Goal: Information Seeking & Learning: Learn about a topic

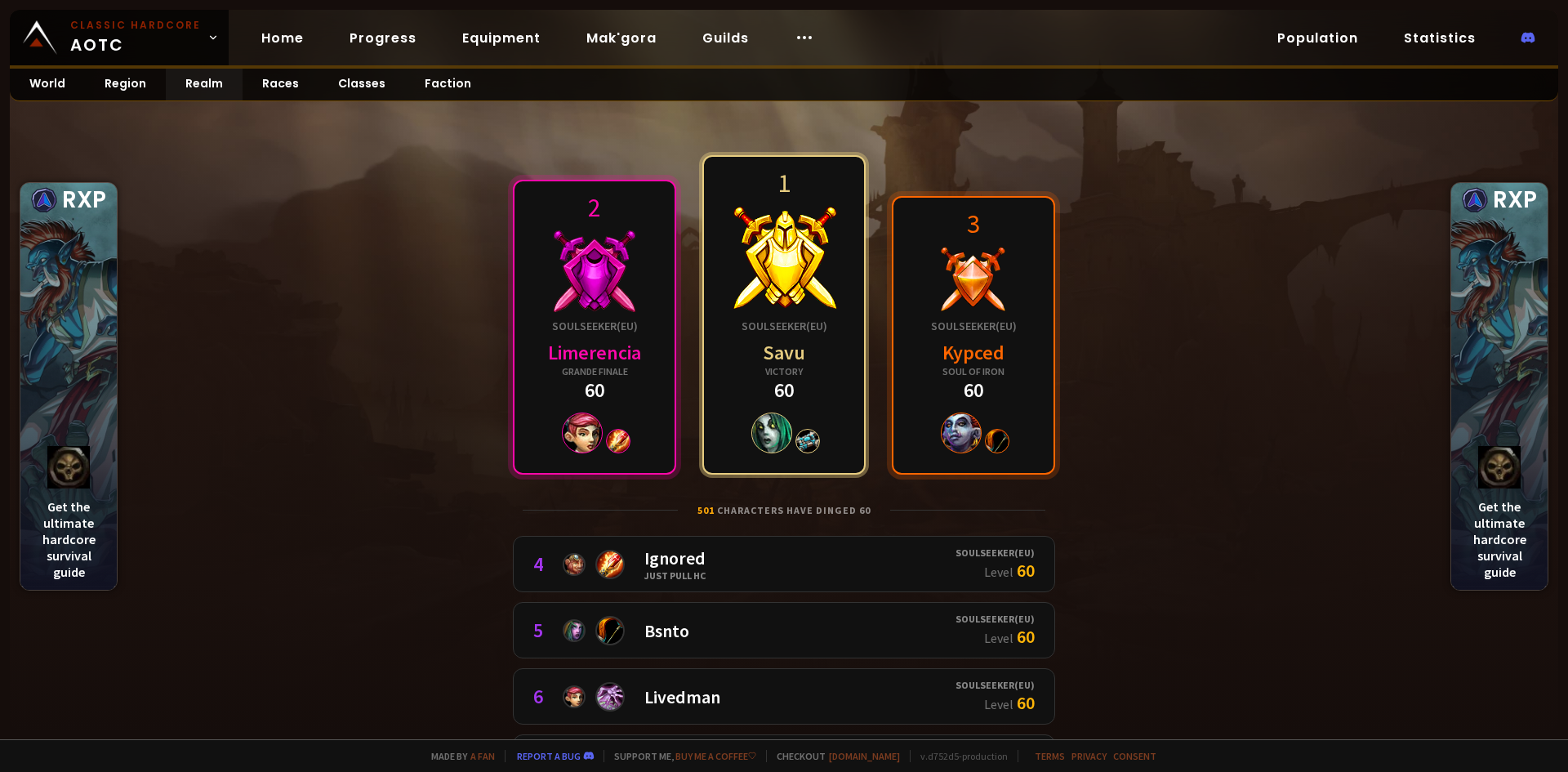
click at [836, 371] on link "1 Soulseeker ( [GEOGRAPHIC_DATA] ) Savu Victory 60" at bounding box center [783, 315] width 163 height 319
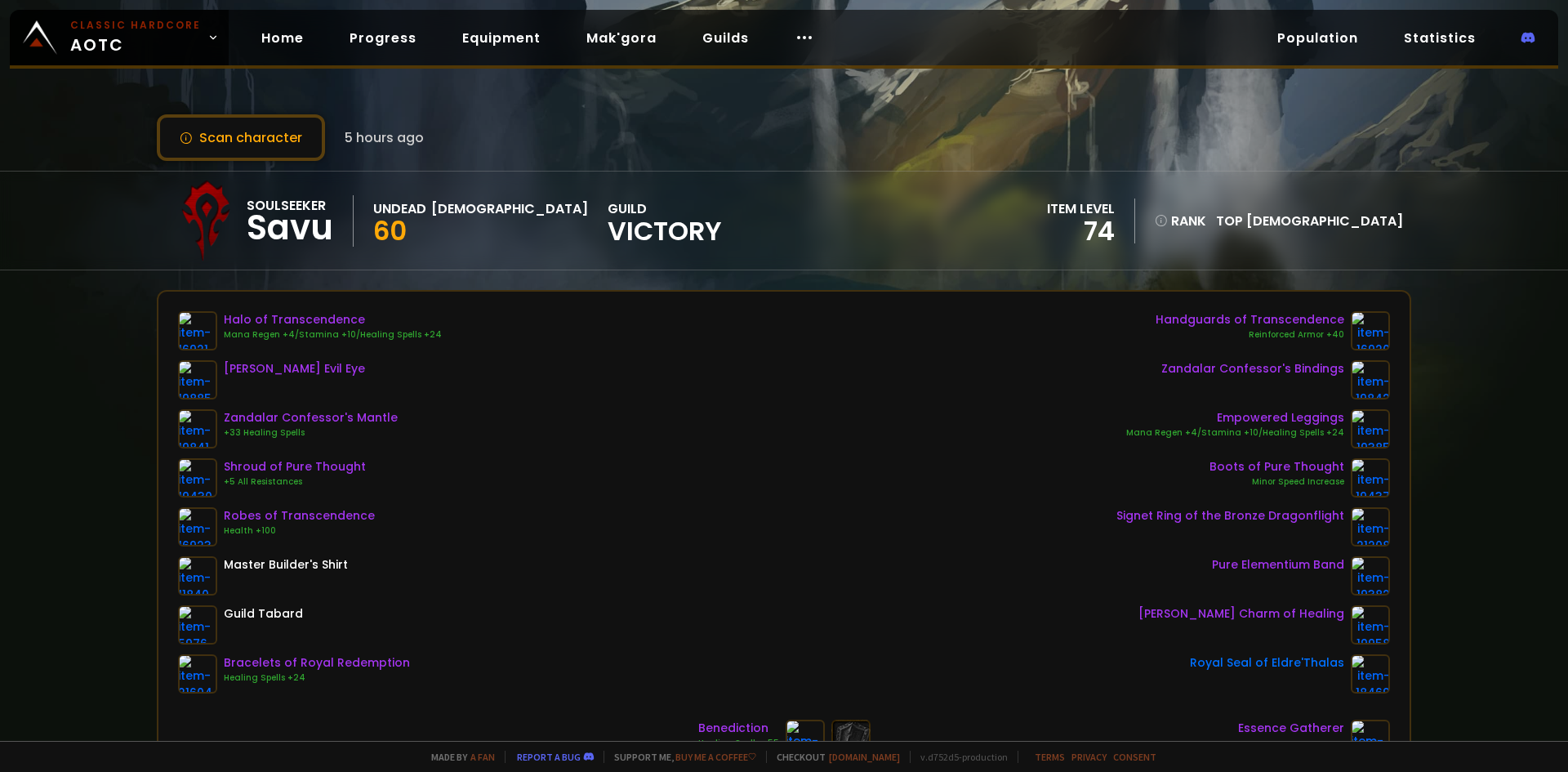
scroll to position [136, 0]
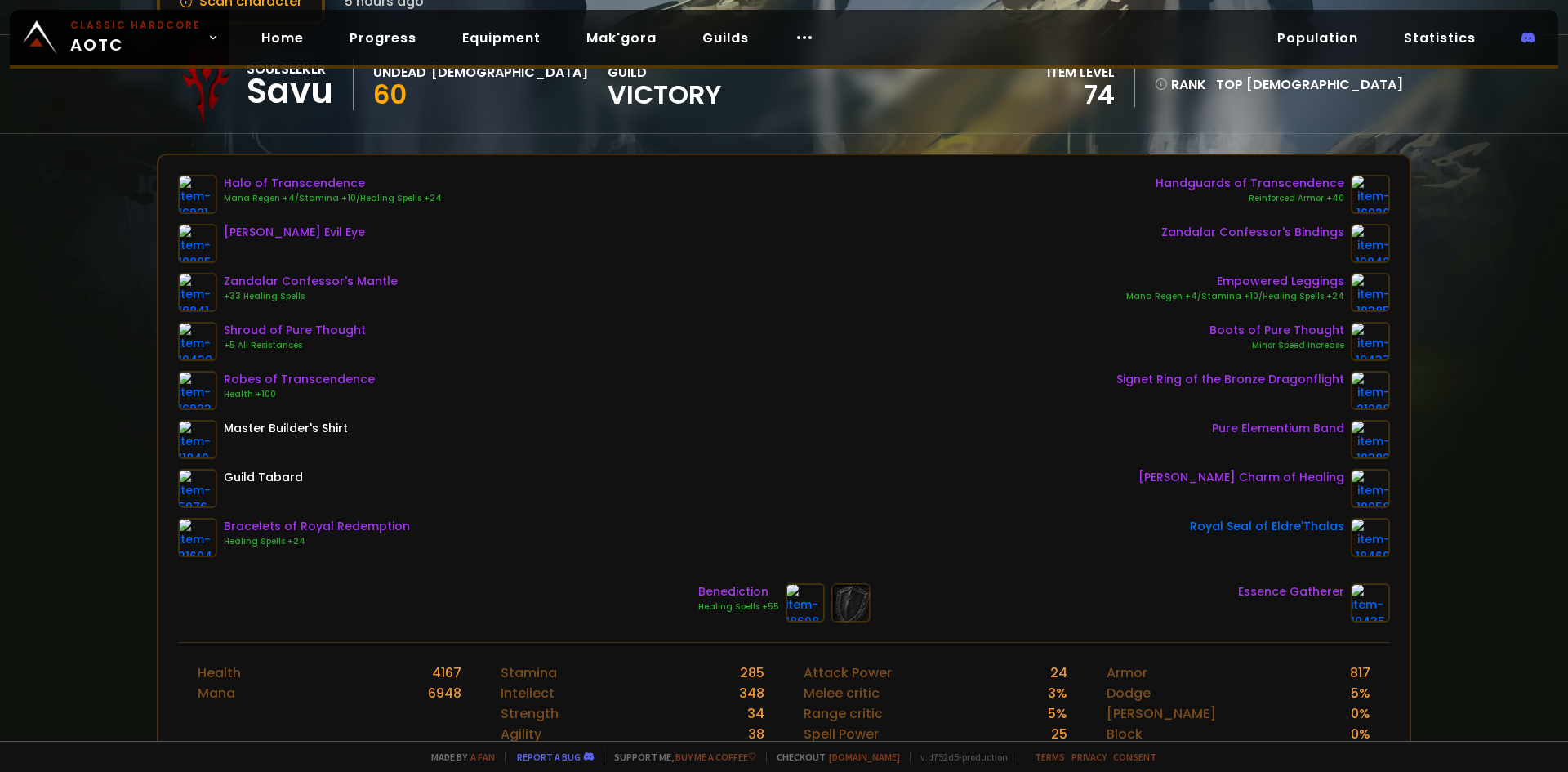
drag, startPoint x: 508, startPoint y: 335, endPoint x: 538, endPoint y: 332, distance: 30.1
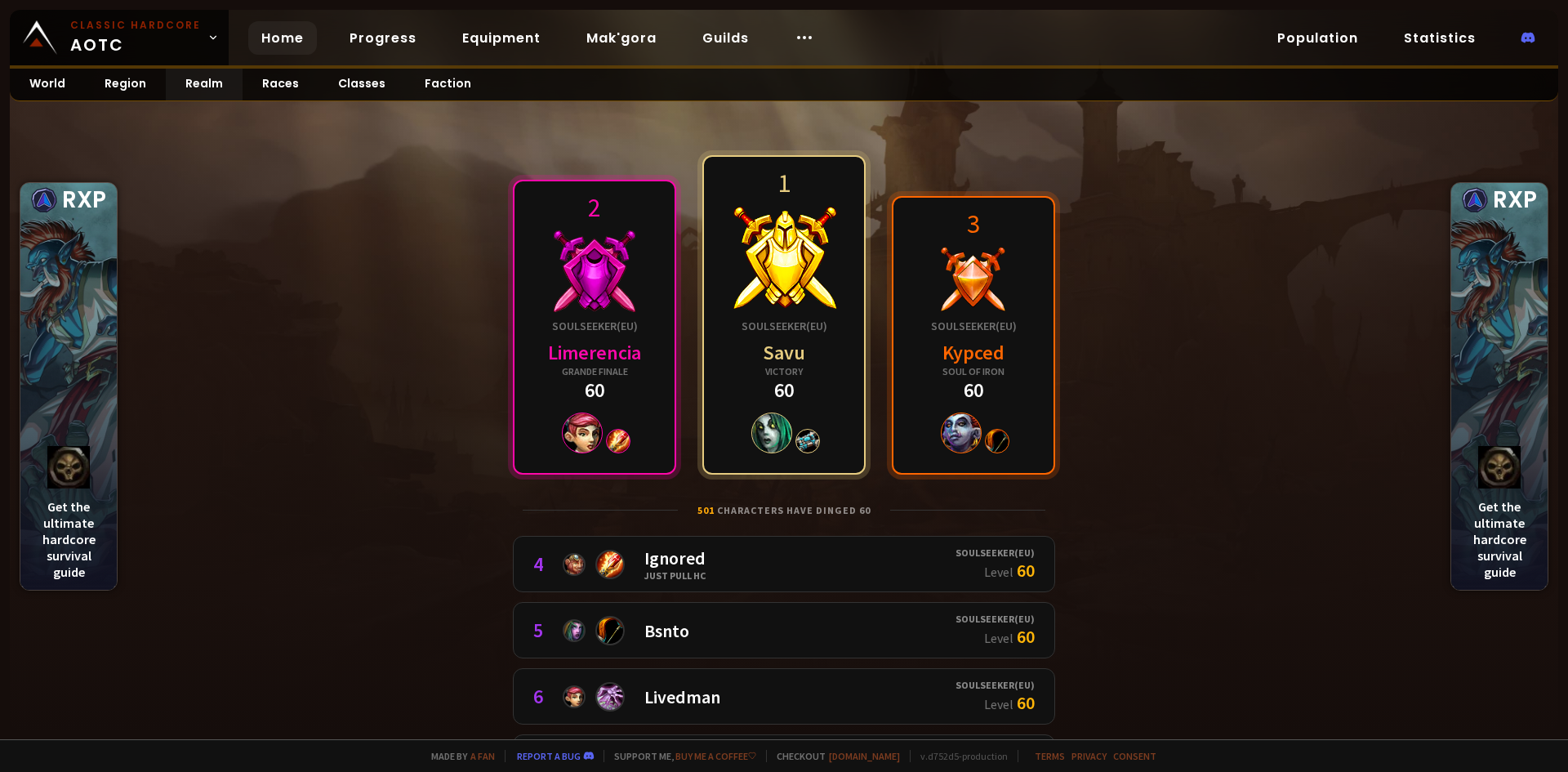
click at [278, 40] on link "Home" at bounding box center [282, 37] width 68 height 34
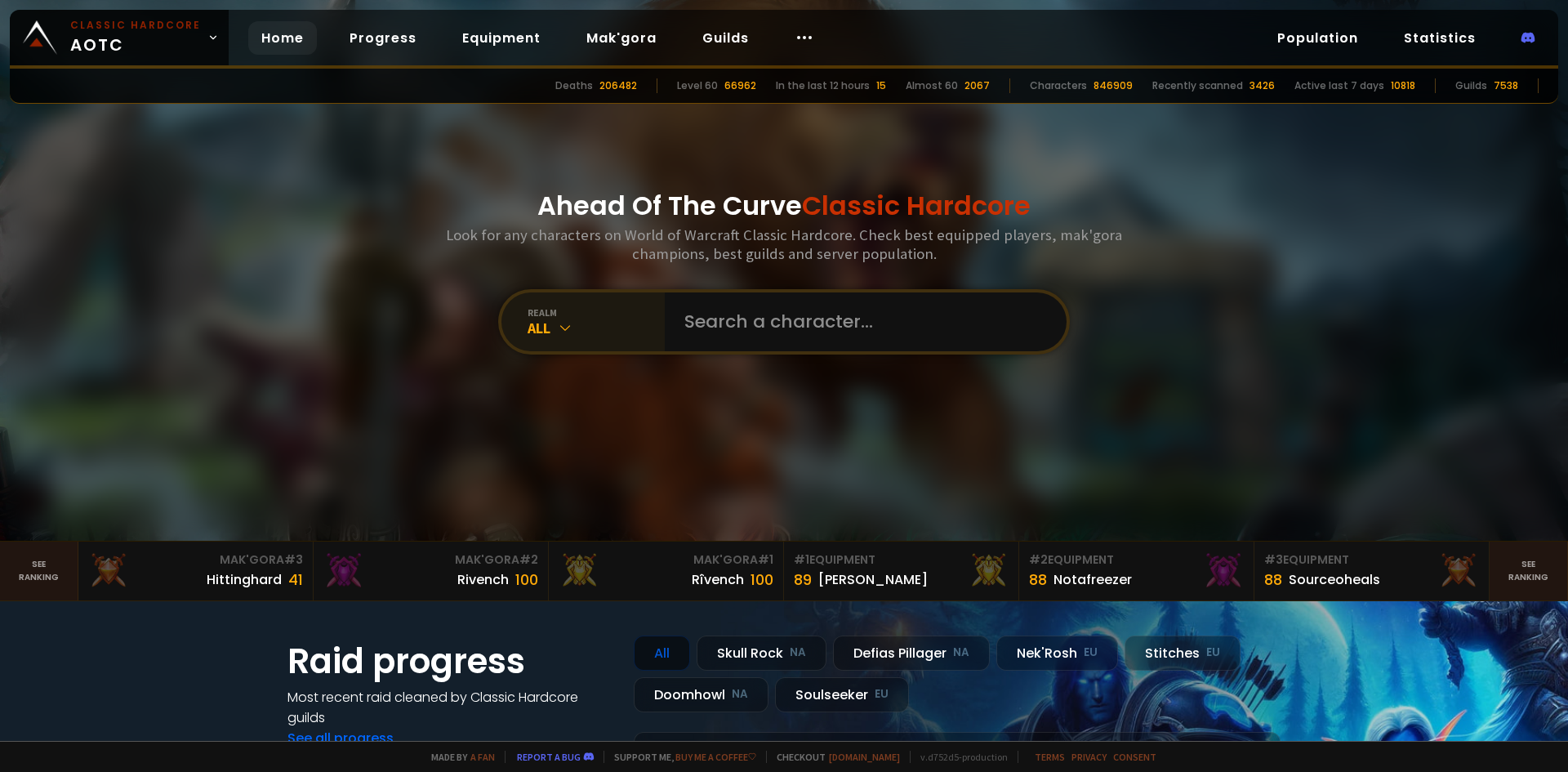
click at [570, 329] on div "All" at bounding box center [596, 328] width 137 height 19
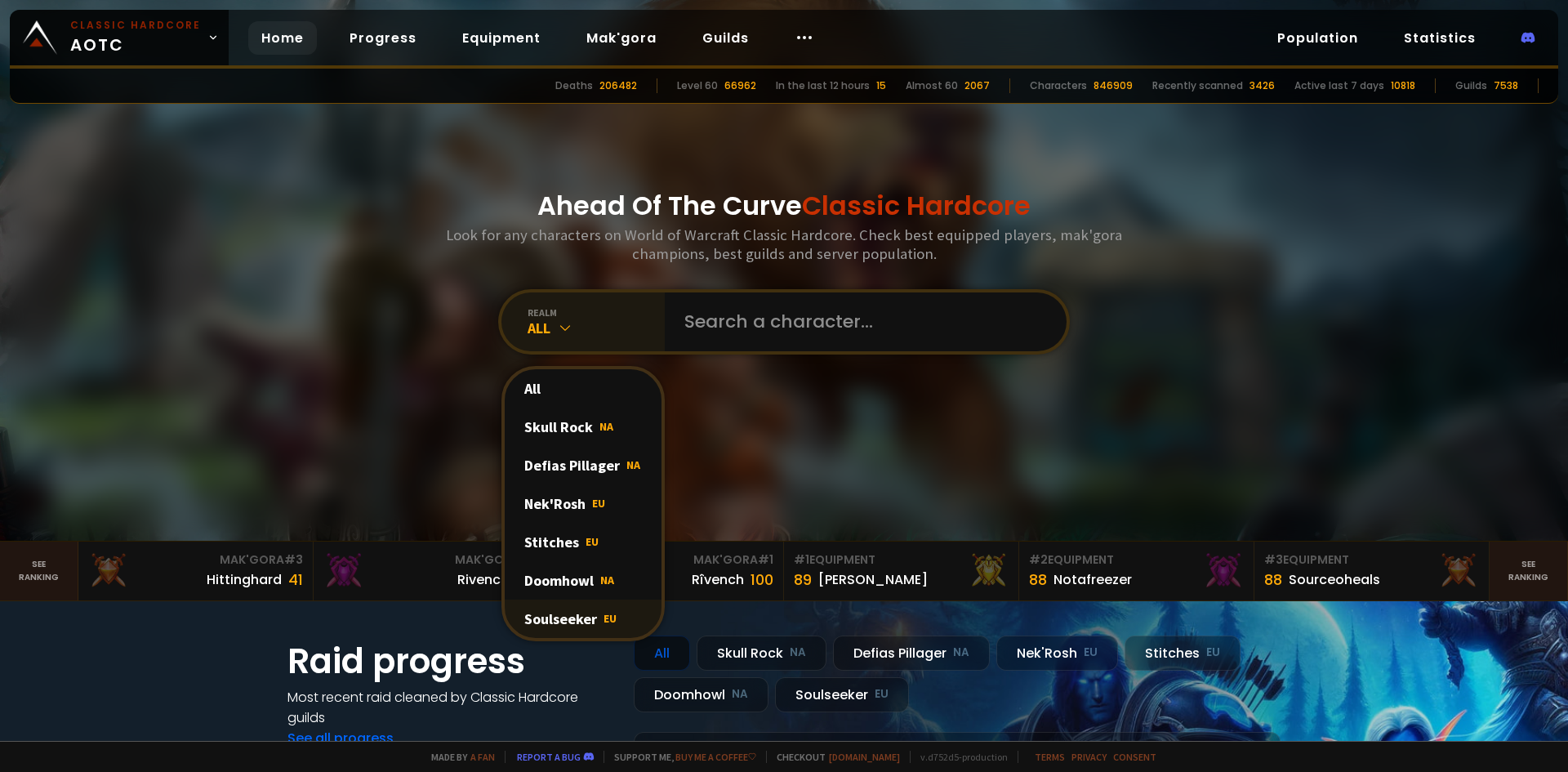
click at [559, 616] on div "Soulseeker EU" at bounding box center [583, 619] width 157 height 38
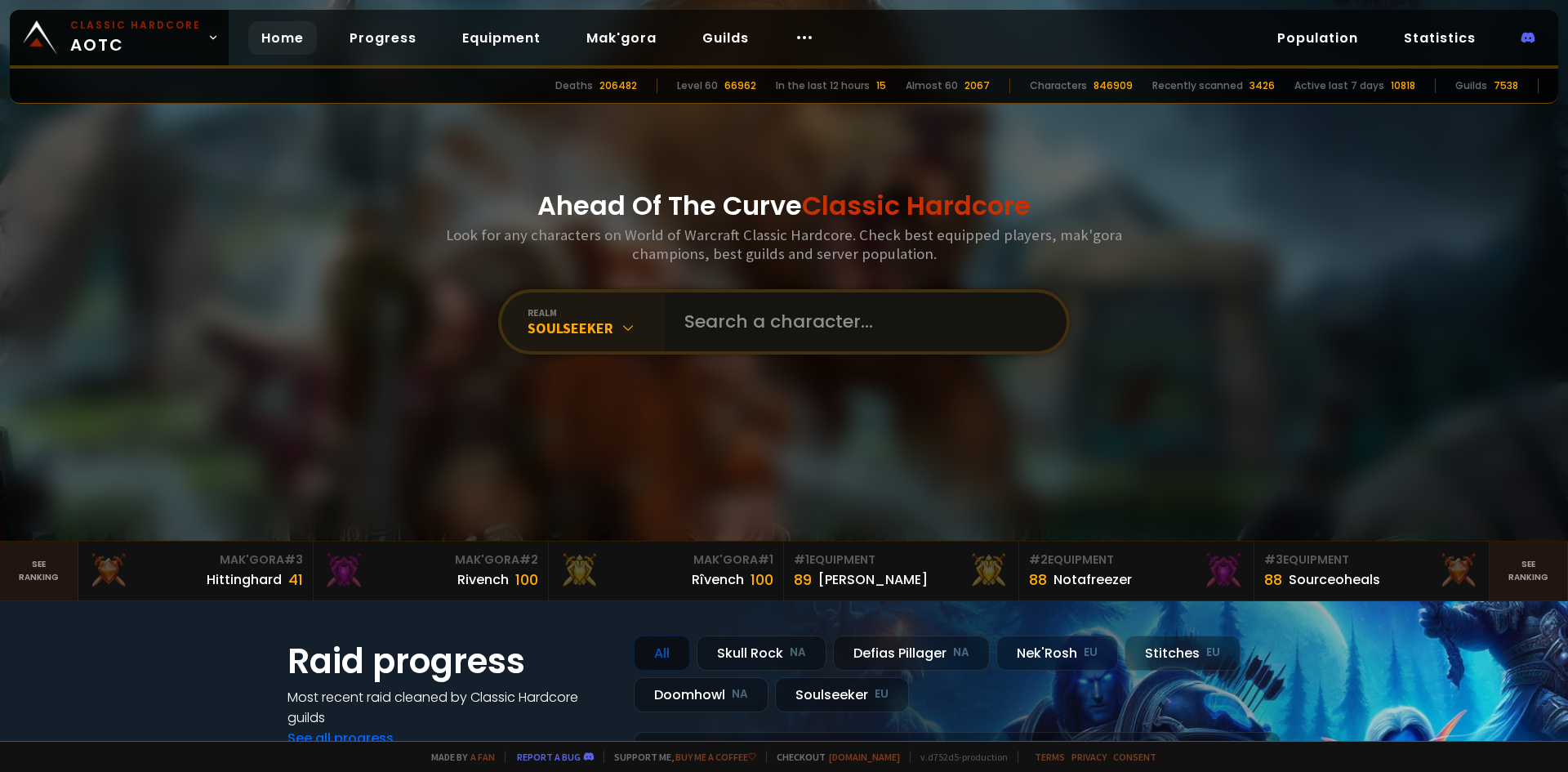
click at [746, 314] on input "text" at bounding box center [861, 321] width 372 height 58
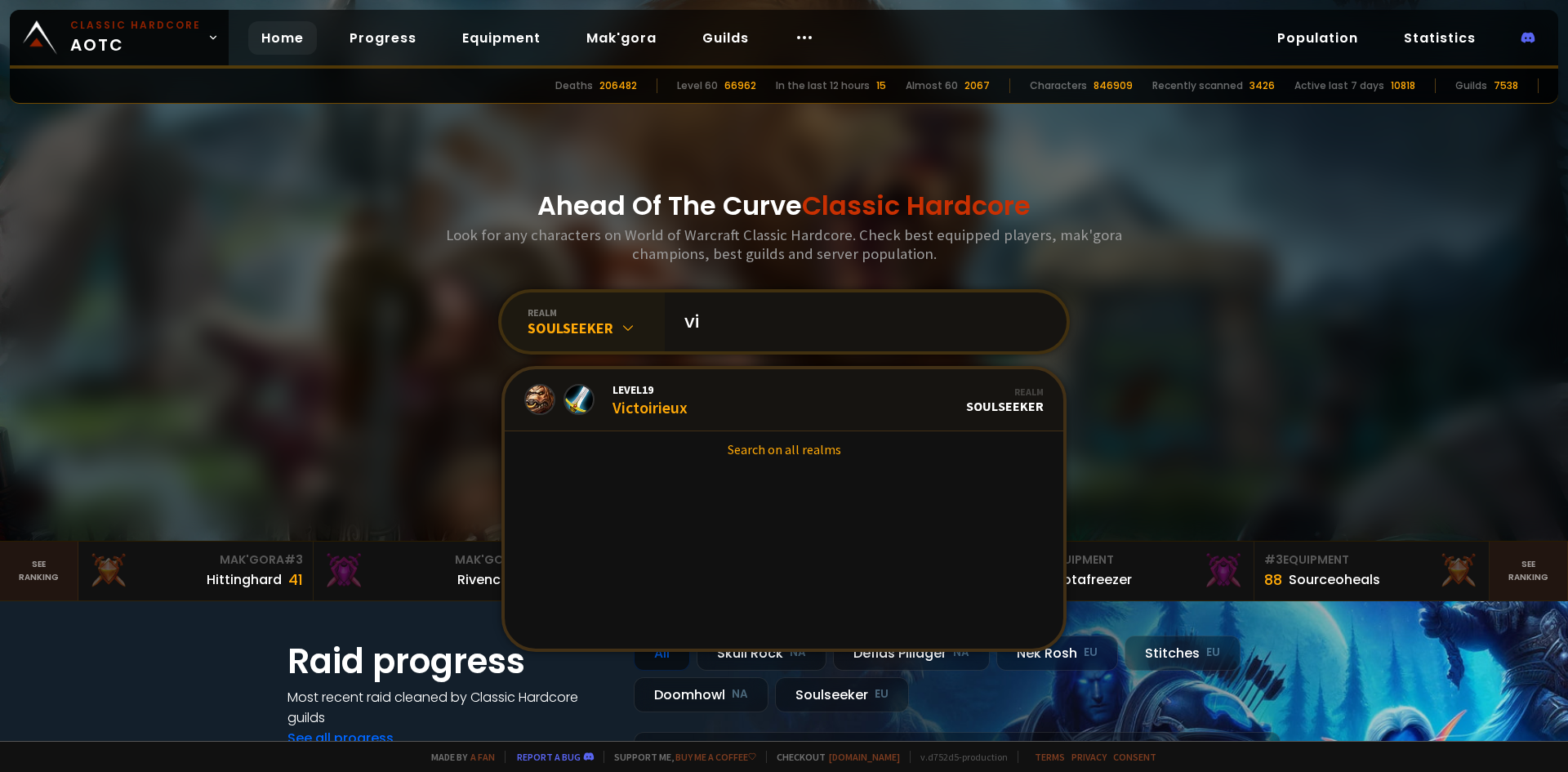
type input "v"
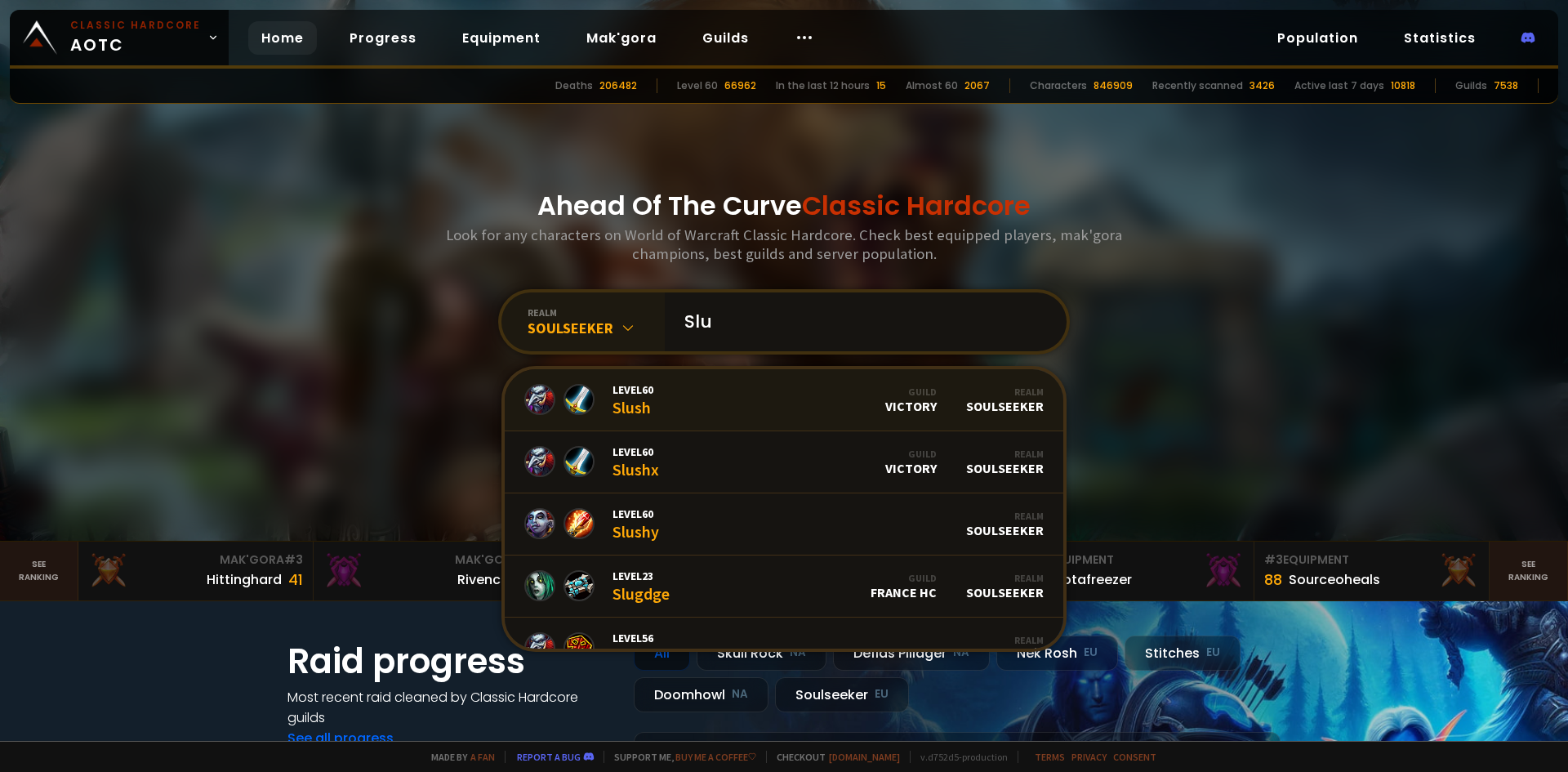
type input "Slu"
click at [792, 414] on link "Level 60 Slush Guild Victory Realm Soulseeker" at bounding box center [784, 400] width 559 height 62
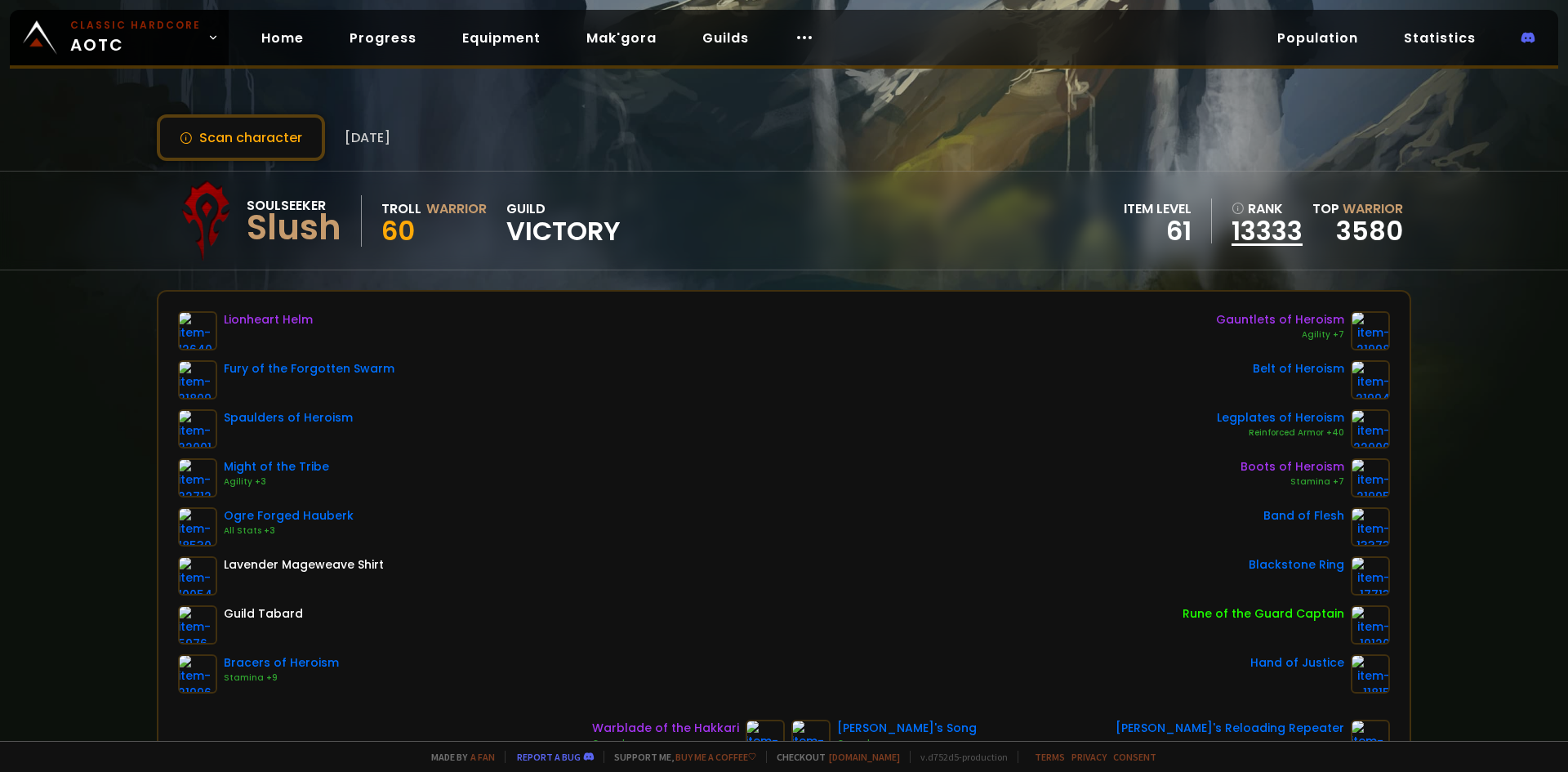
click at [1239, 221] on link "13333" at bounding box center [1267, 231] width 71 height 25
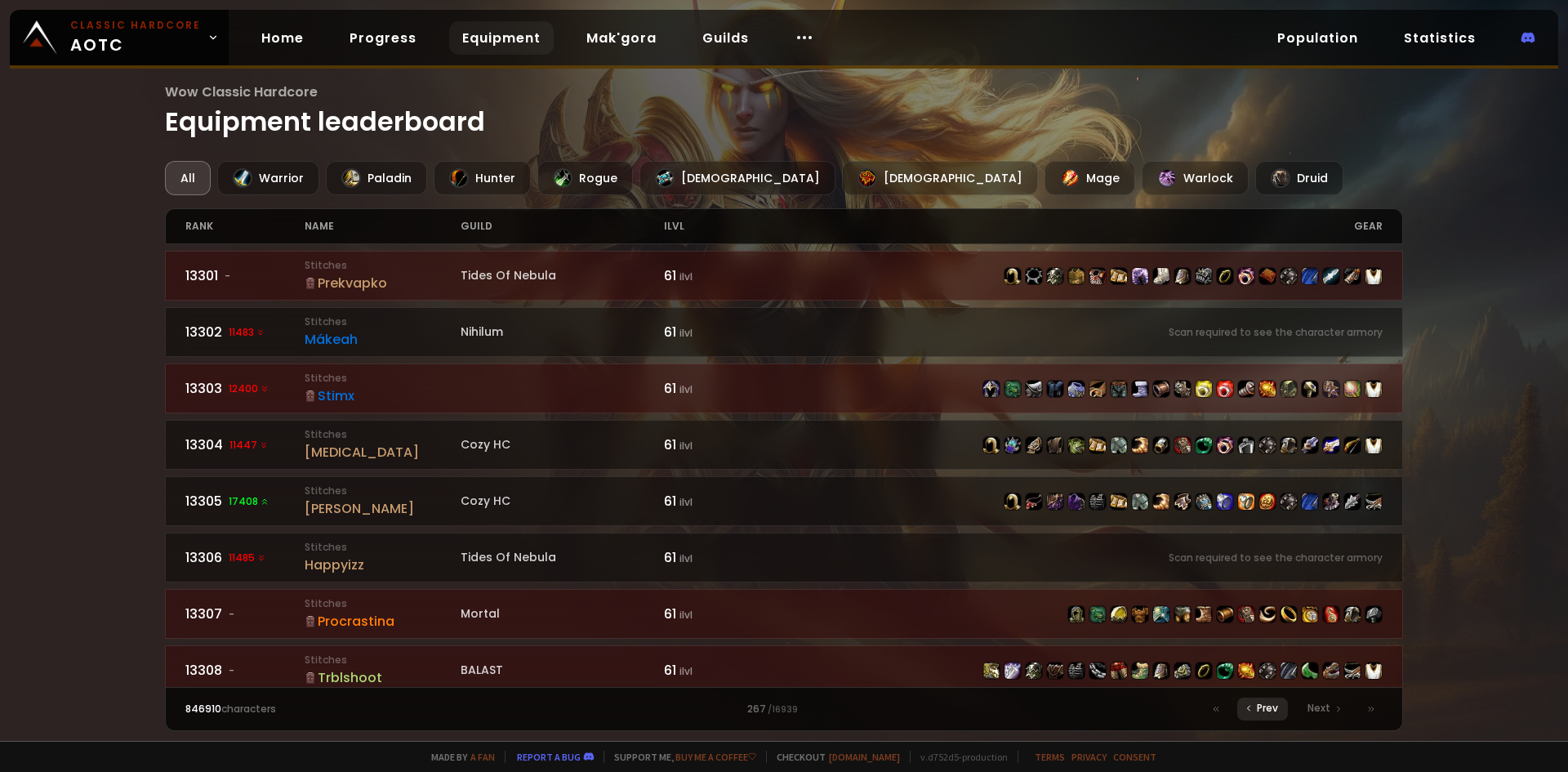
click at [1277, 704] on span "Prev" at bounding box center [1267, 708] width 21 height 15
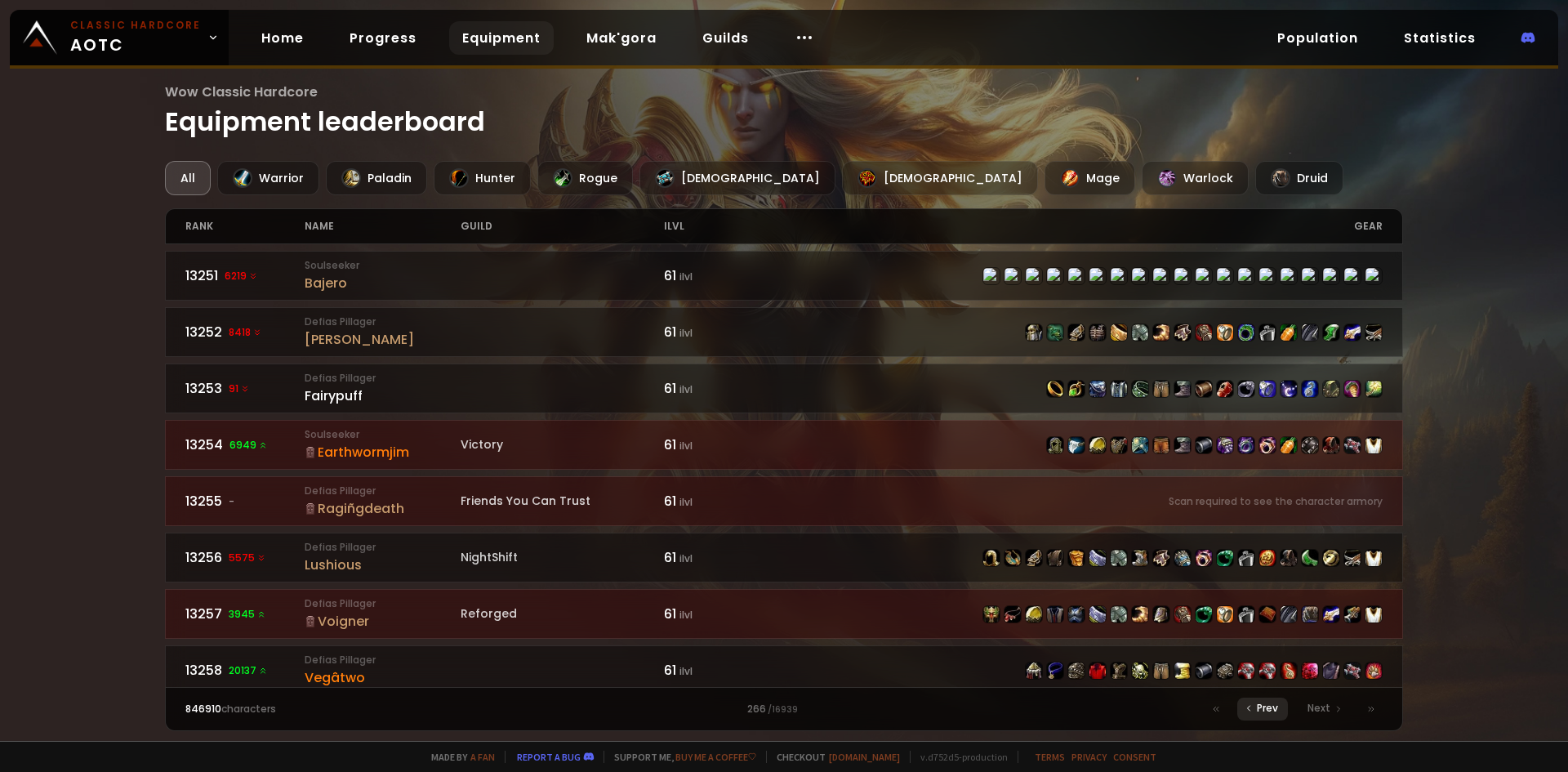
click at [1269, 707] on span "Prev" at bounding box center [1267, 708] width 21 height 15
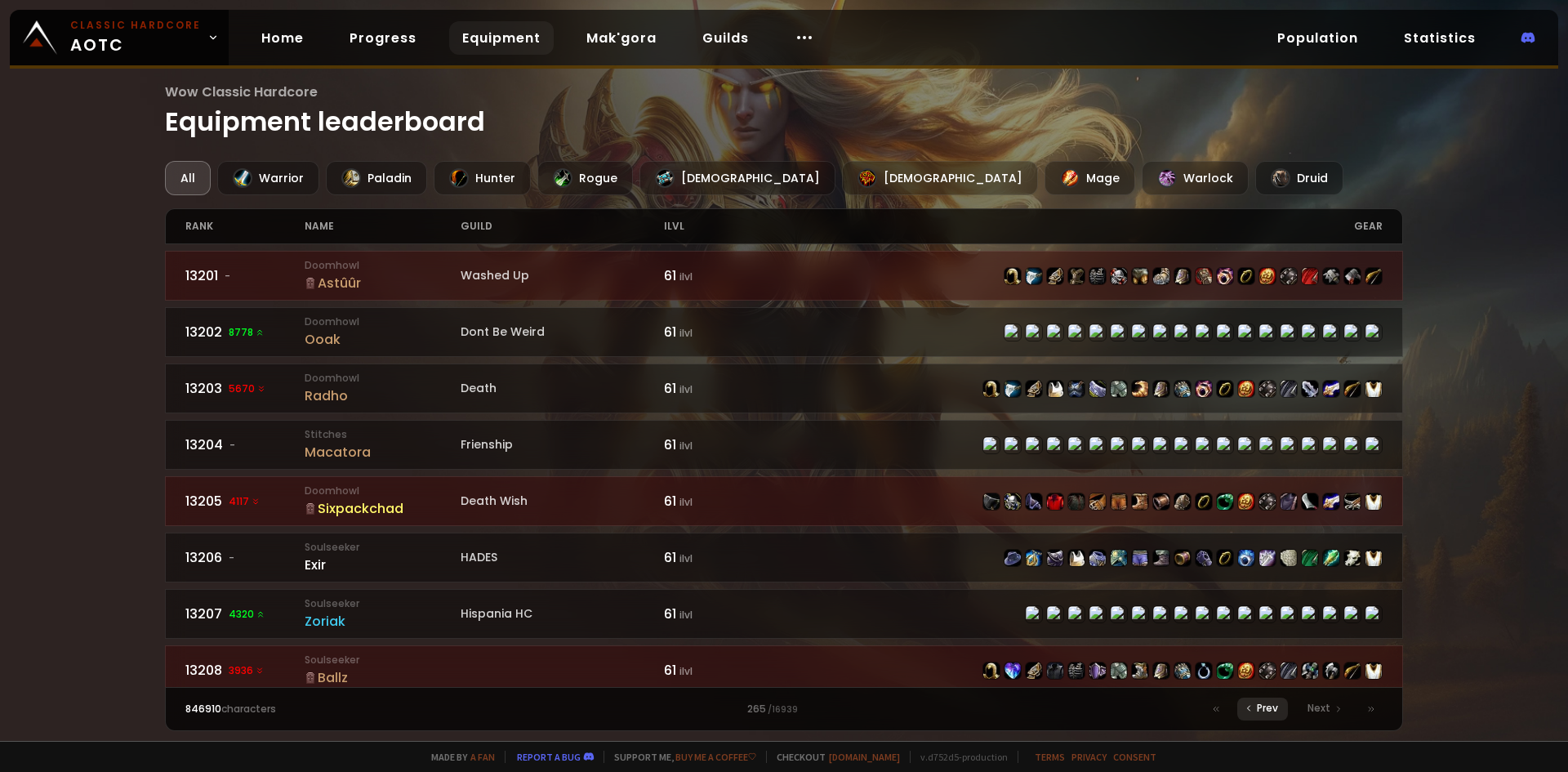
click at [1269, 707] on span "Prev" at bounding box center [1267, 708] width 21 height 15
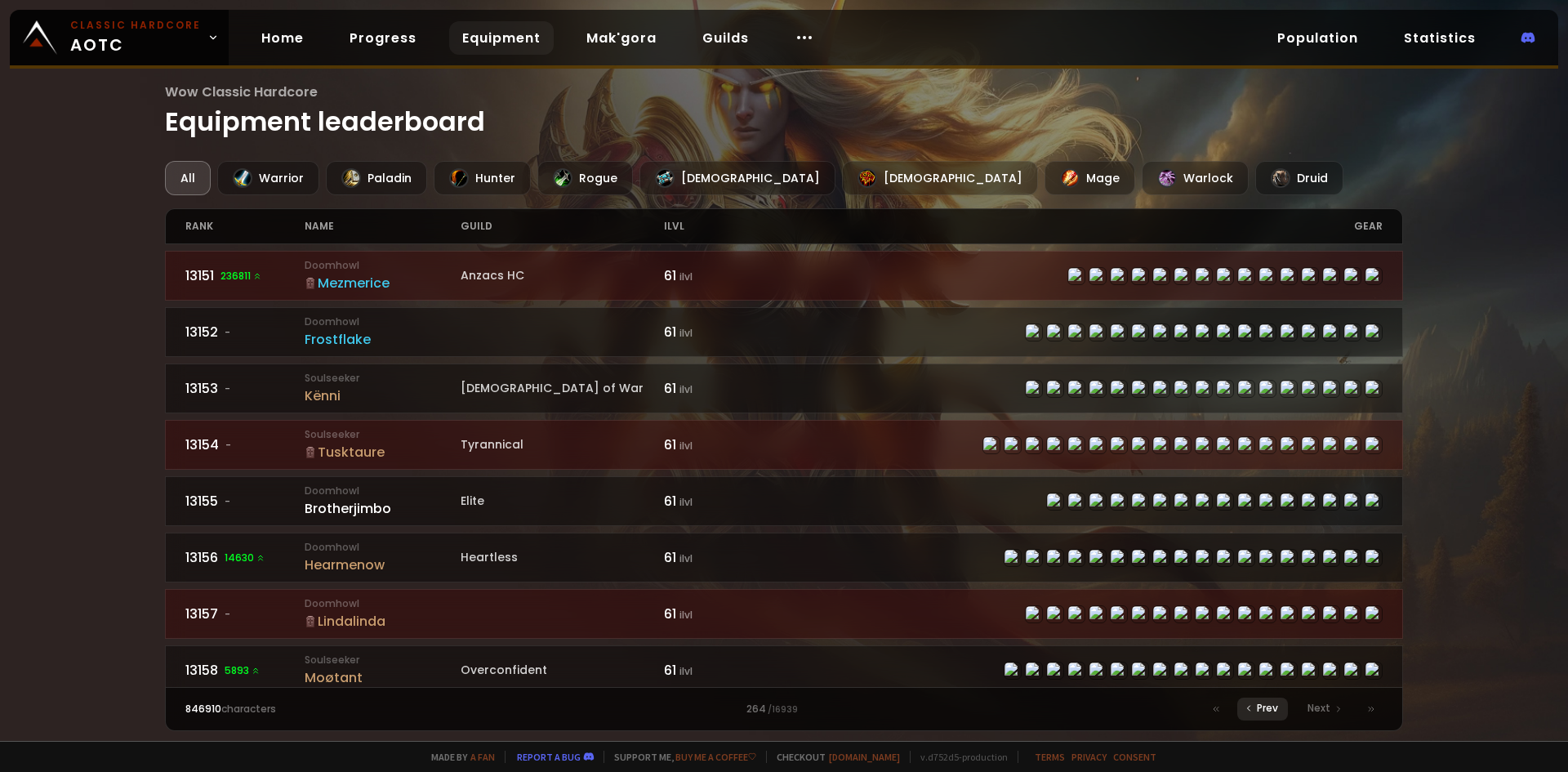
click at [1269, 707] on span "Prev" at bounding box center [1267, 708] width 21 height 15
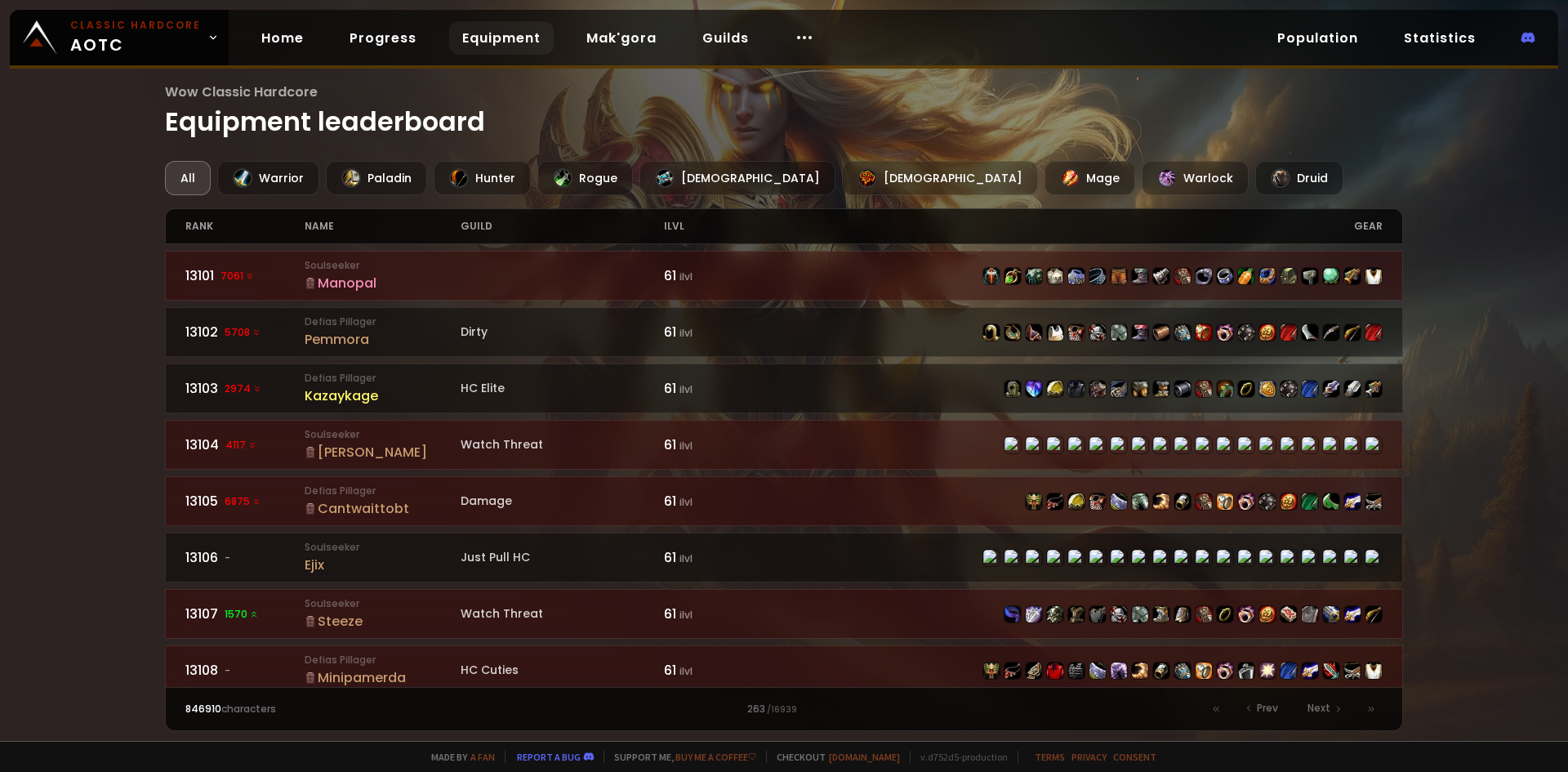
click at [185, 185] on div "All" at bounding box center [188, 178] width 46 height 35
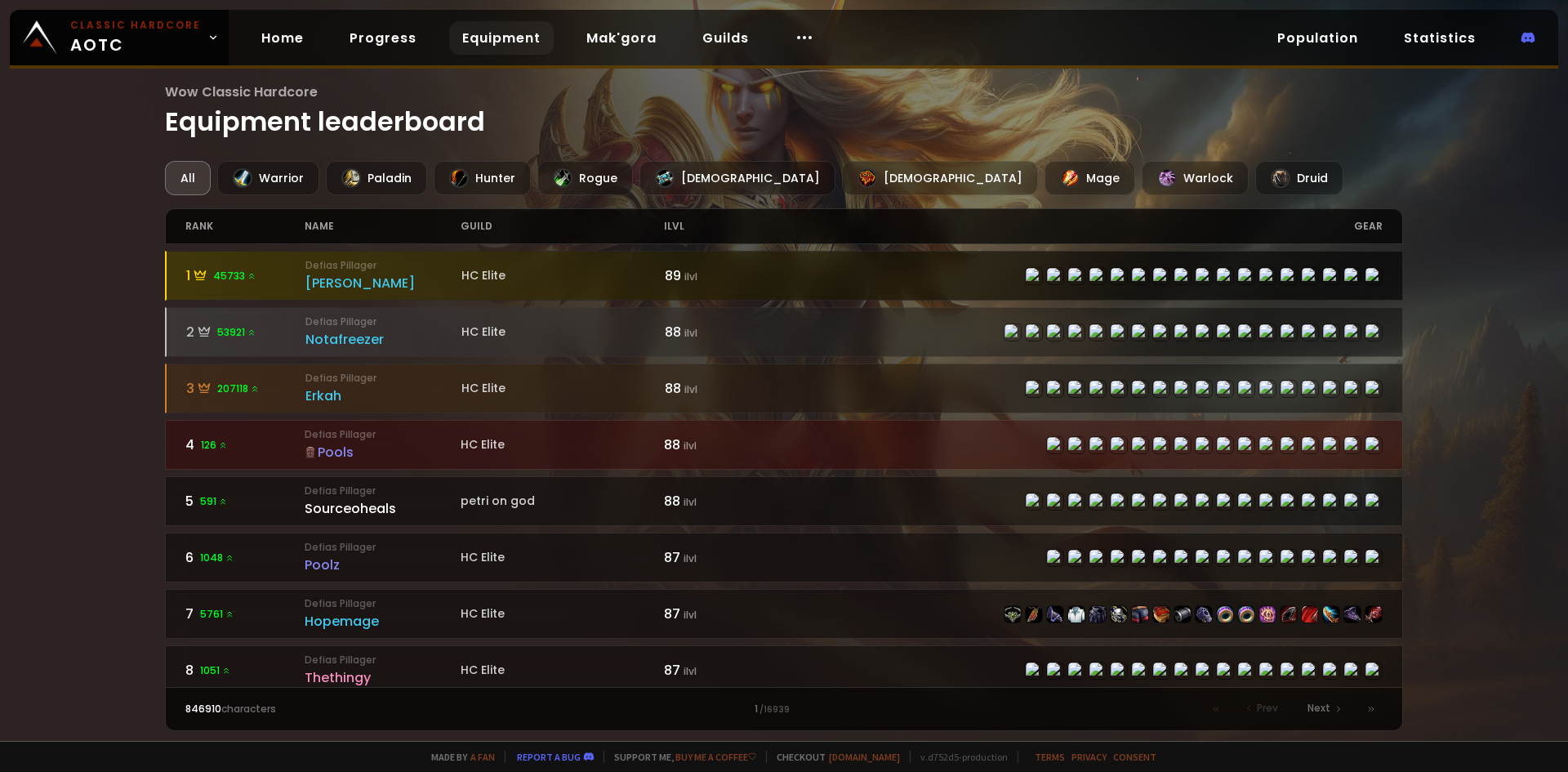
click at [382, 275] on div "[PERSON_NAME]" at bounding box center [383, 283] width 156 height 20
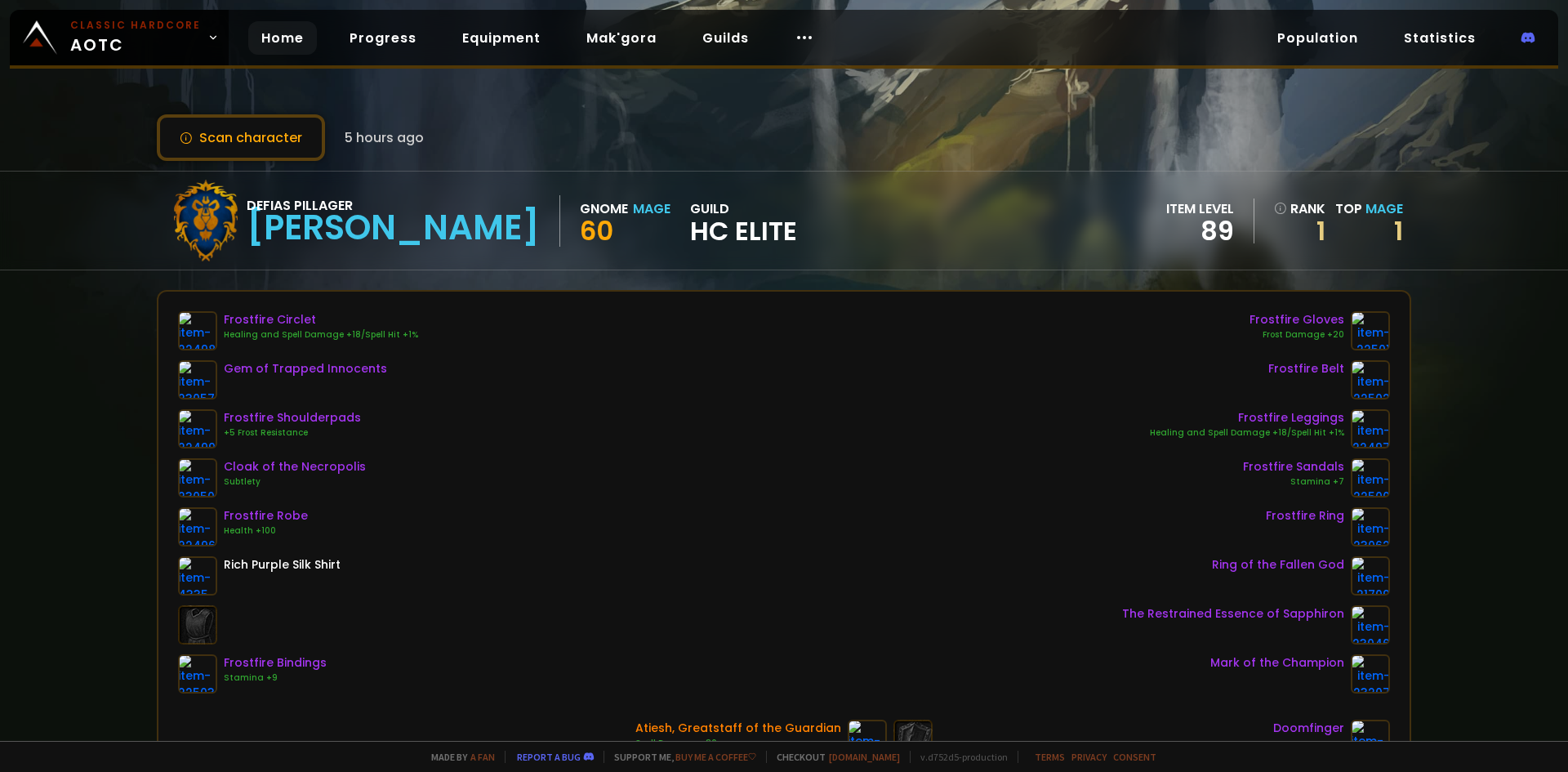
click at [248, 37] on link "Home" at bounding box center [282, 37] width 68 height 34
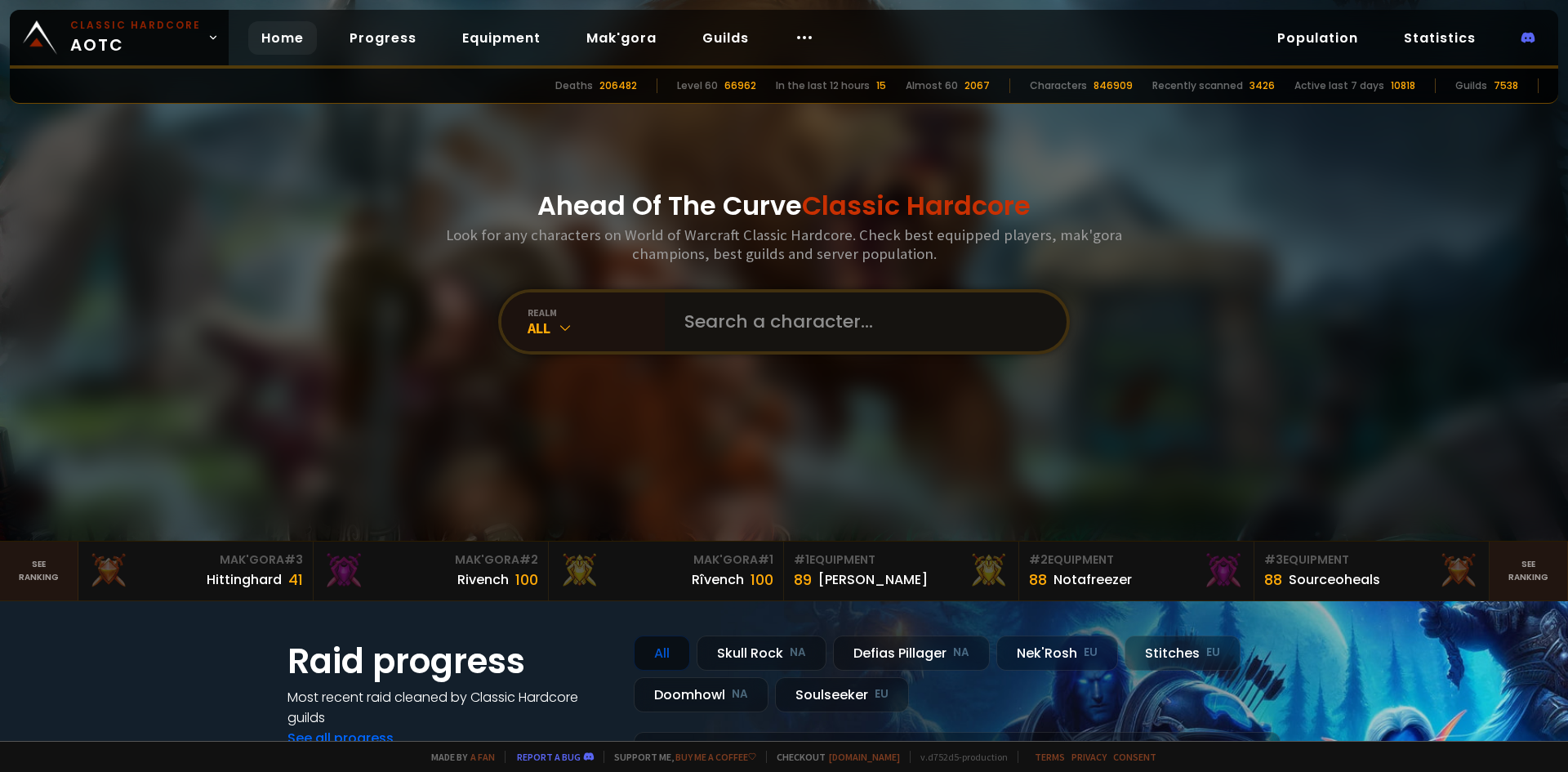
click at [725, 337] on input "text" at bounding box center [861, 321] width 372 height 58
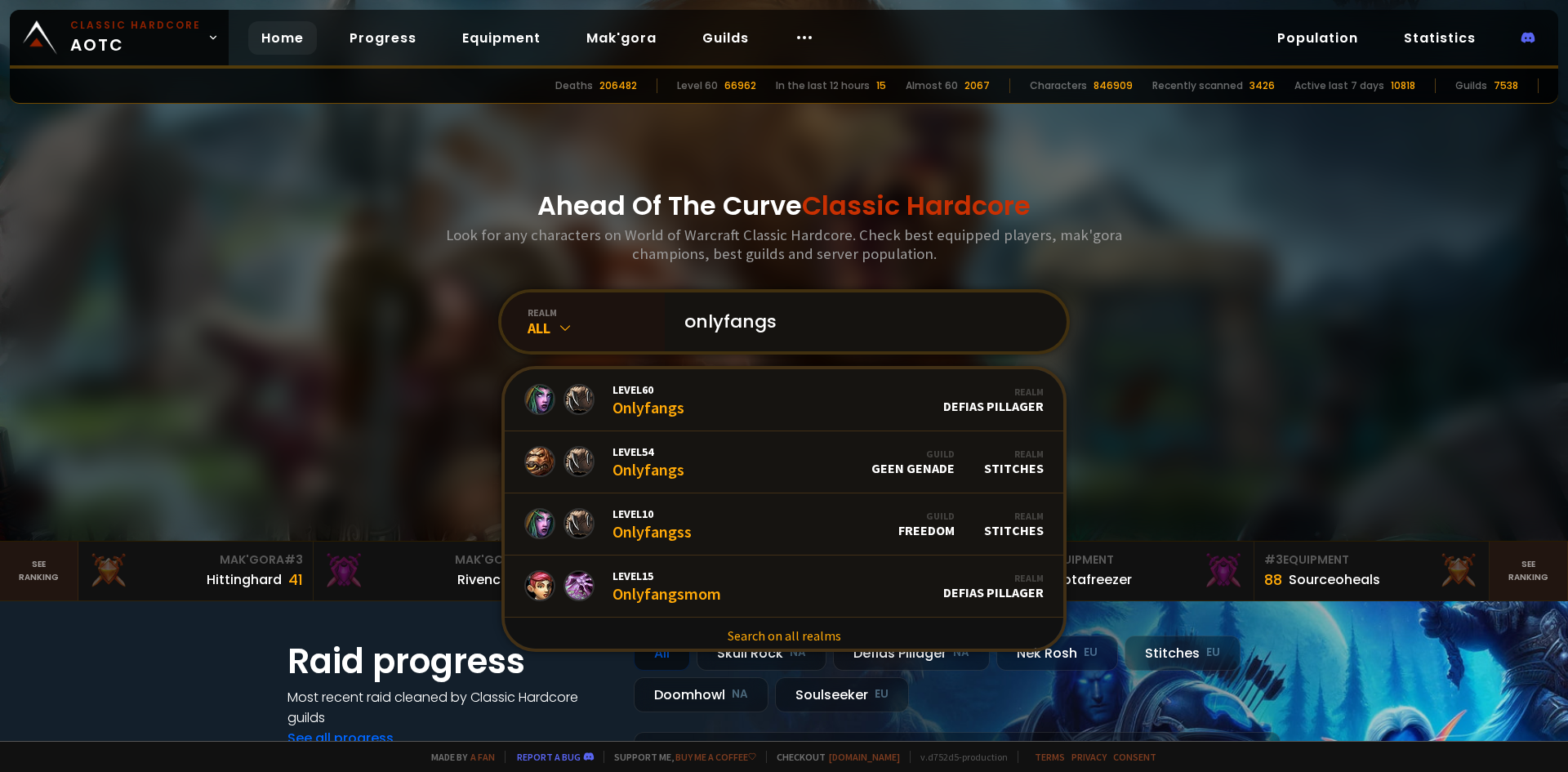
type input "onlyfangs"
drag, startPoint x: 294, startPoint y: 252, endPoint x: 284, endPoint y: 253, distance: 10.0
click at [284, 253] on div at bounding box center [784, 270] width 1568 height 540
drag, startPoint x: 779, startPoint y: 302, endPoint x: 508, endPoint y: 307, distance: 271.0
click at [520, 306] on div "realm All onlyfangs Level 60 Onlyfangs Realm Defias Pillager Level 54 Onlyfangs…" at bounding box center [784, 322] width 571 height 66
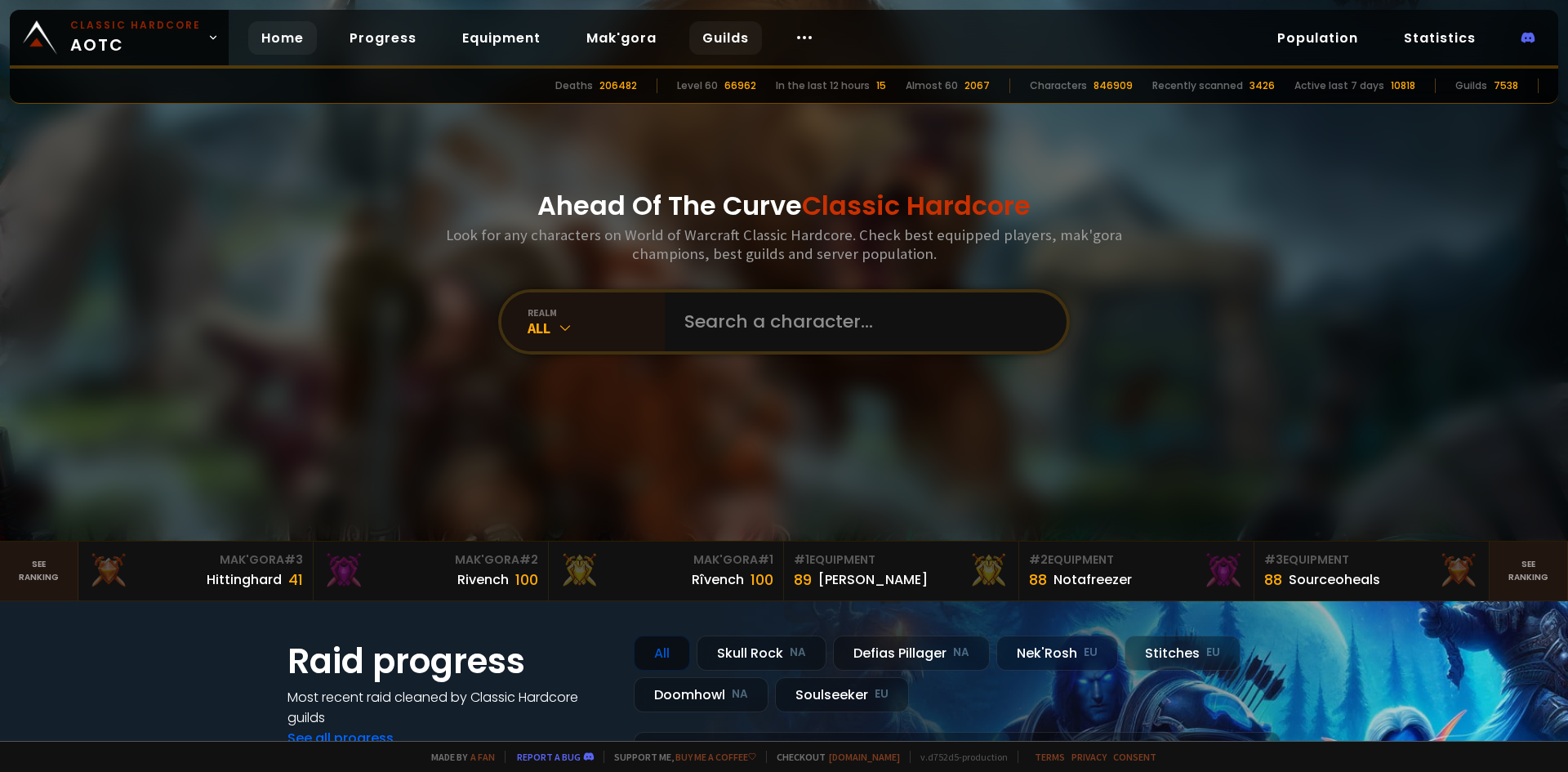
click at [750, 44] on link "Guilds" at bounding box center [726, 37] width 73 height 34
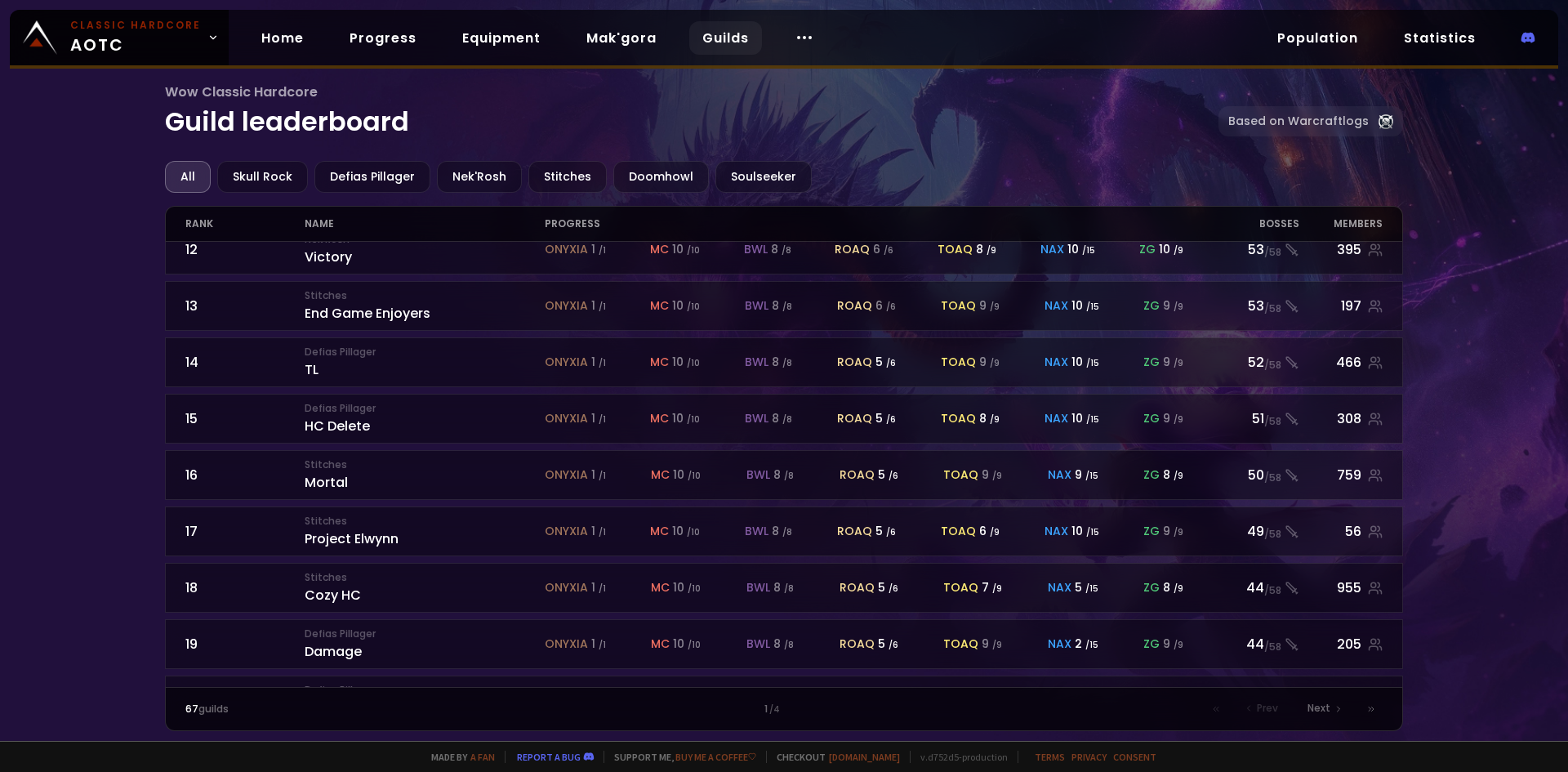
scroll to position [688, 0]
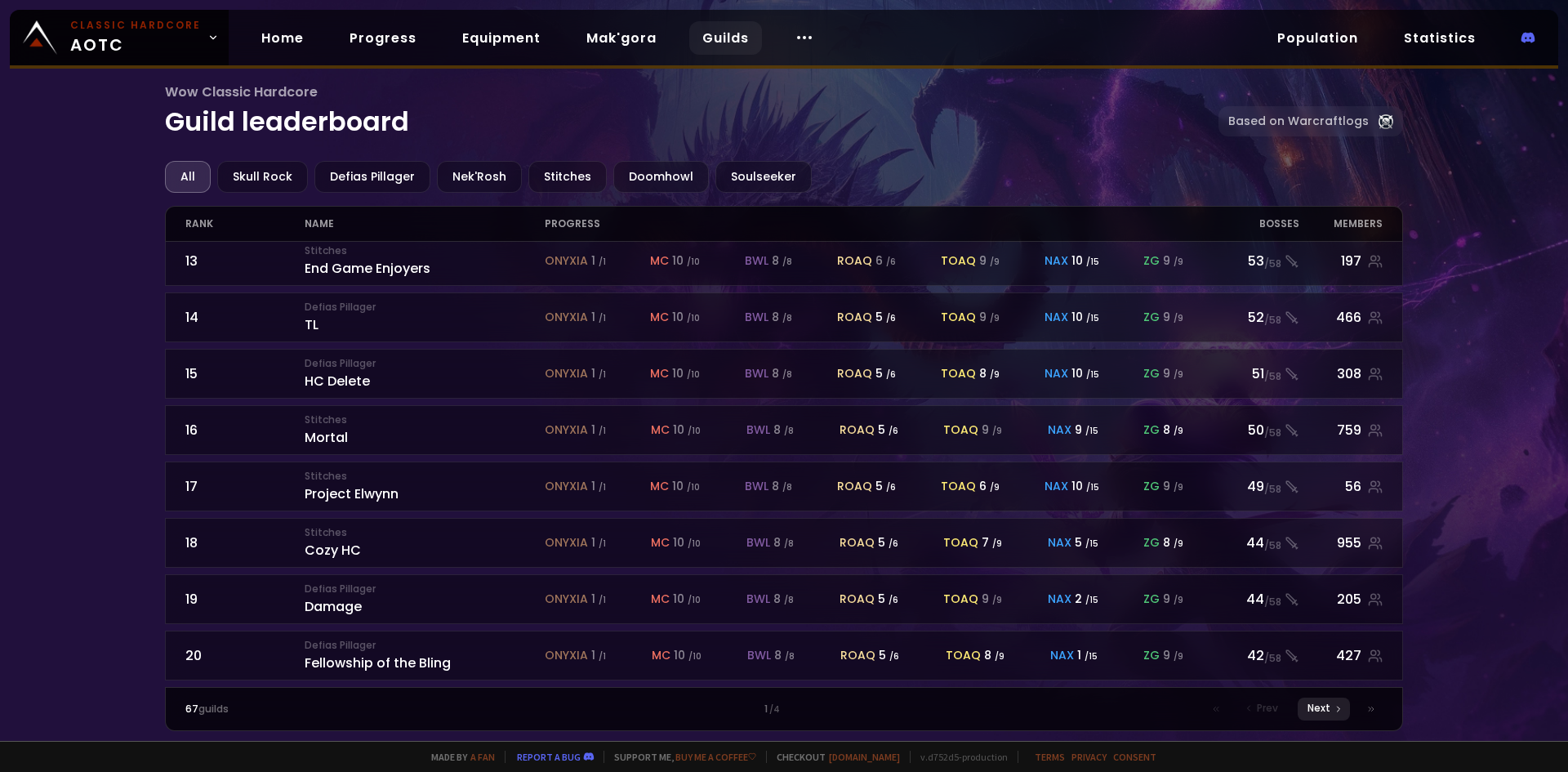
click at [1325, 704] on span "Next" at bounding box center [1319, 708] width 23 height 15
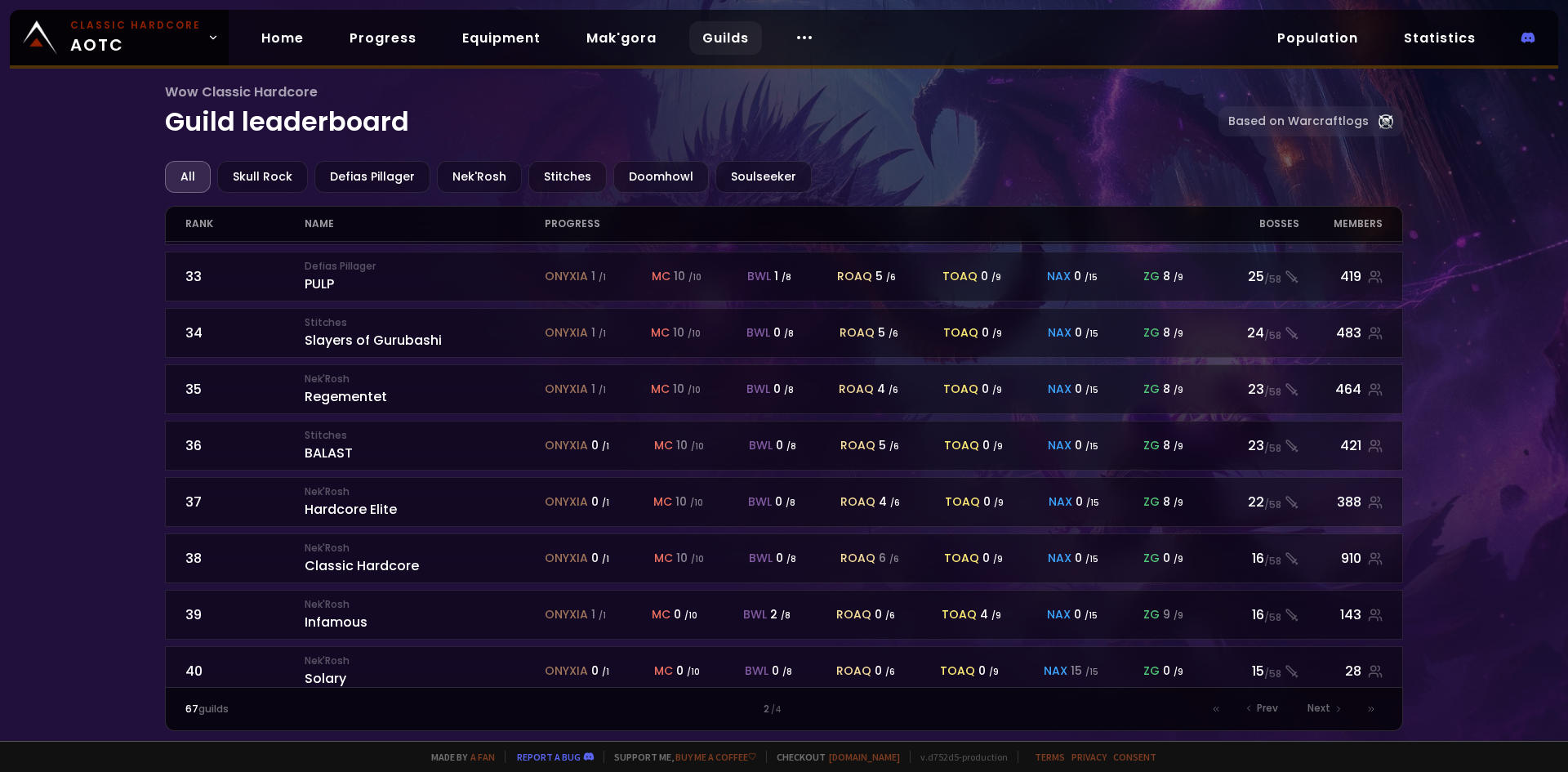
scroll to position [688, 0]
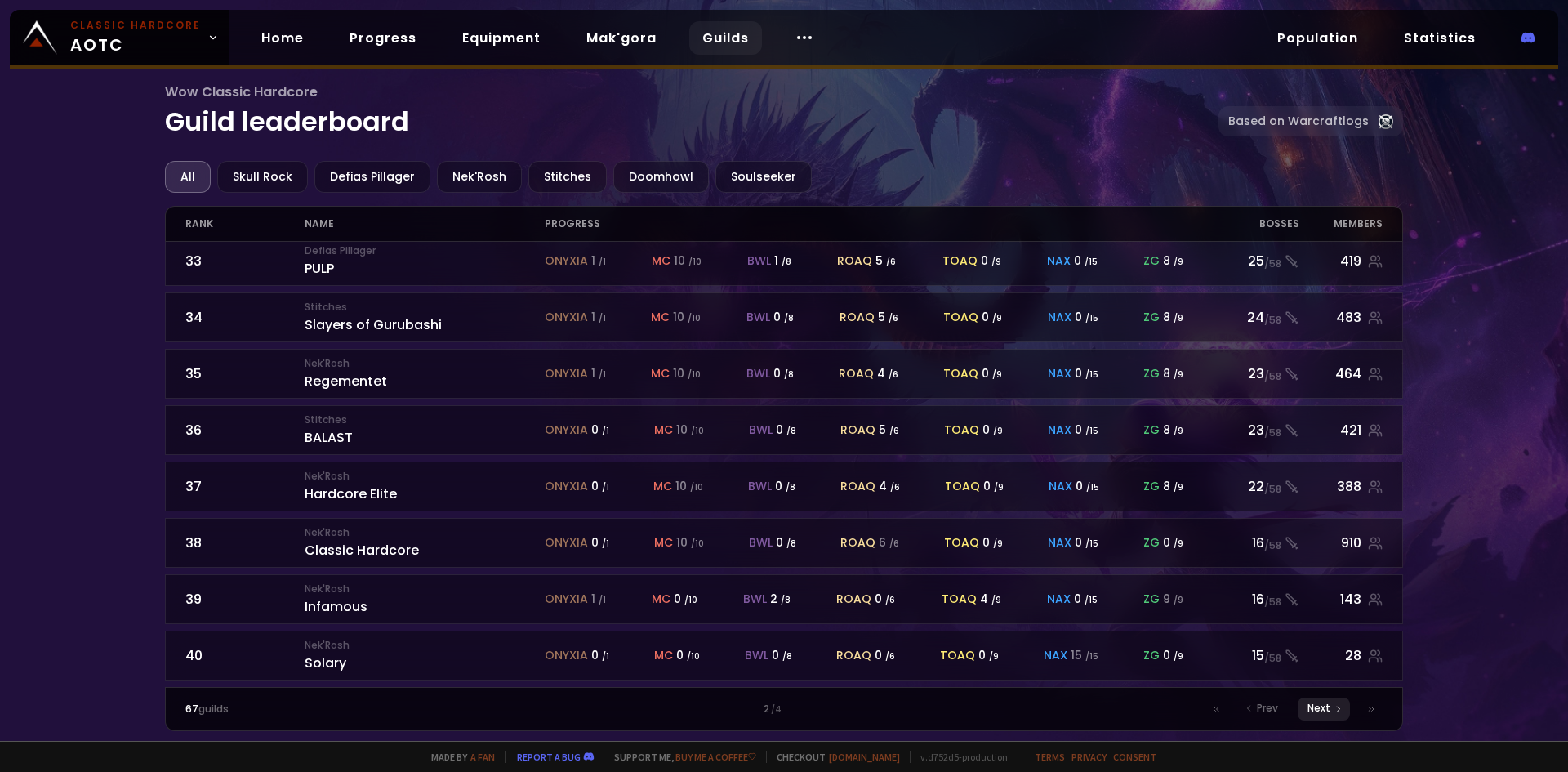
click at [1333, 714] on div "Next" at bounding box center [1323, 708] width 52 height 23
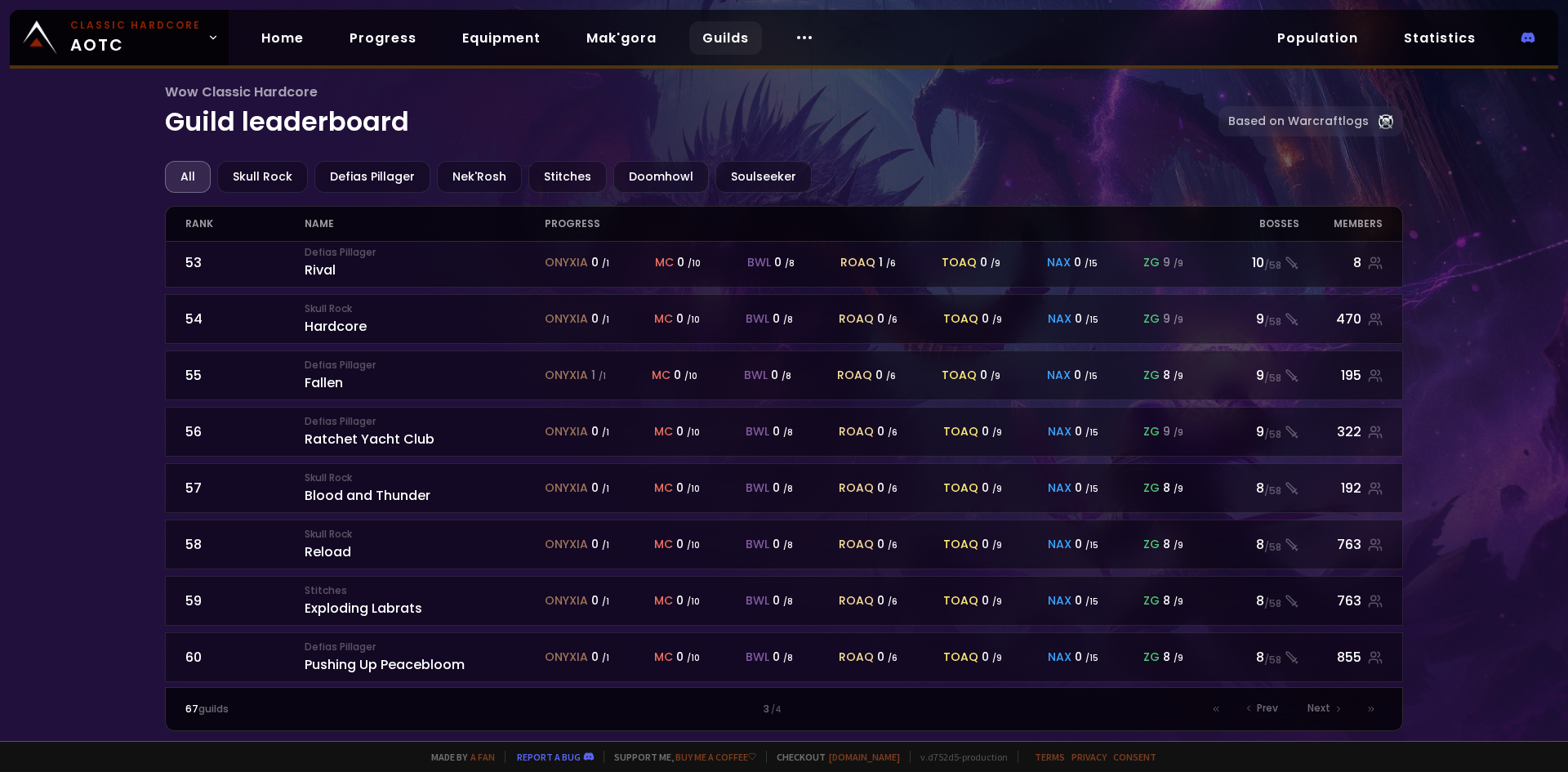
scroll to position [688, 0]
click at [1219, 710] on icon at bounding box center [1218, 708] width 3 height 4
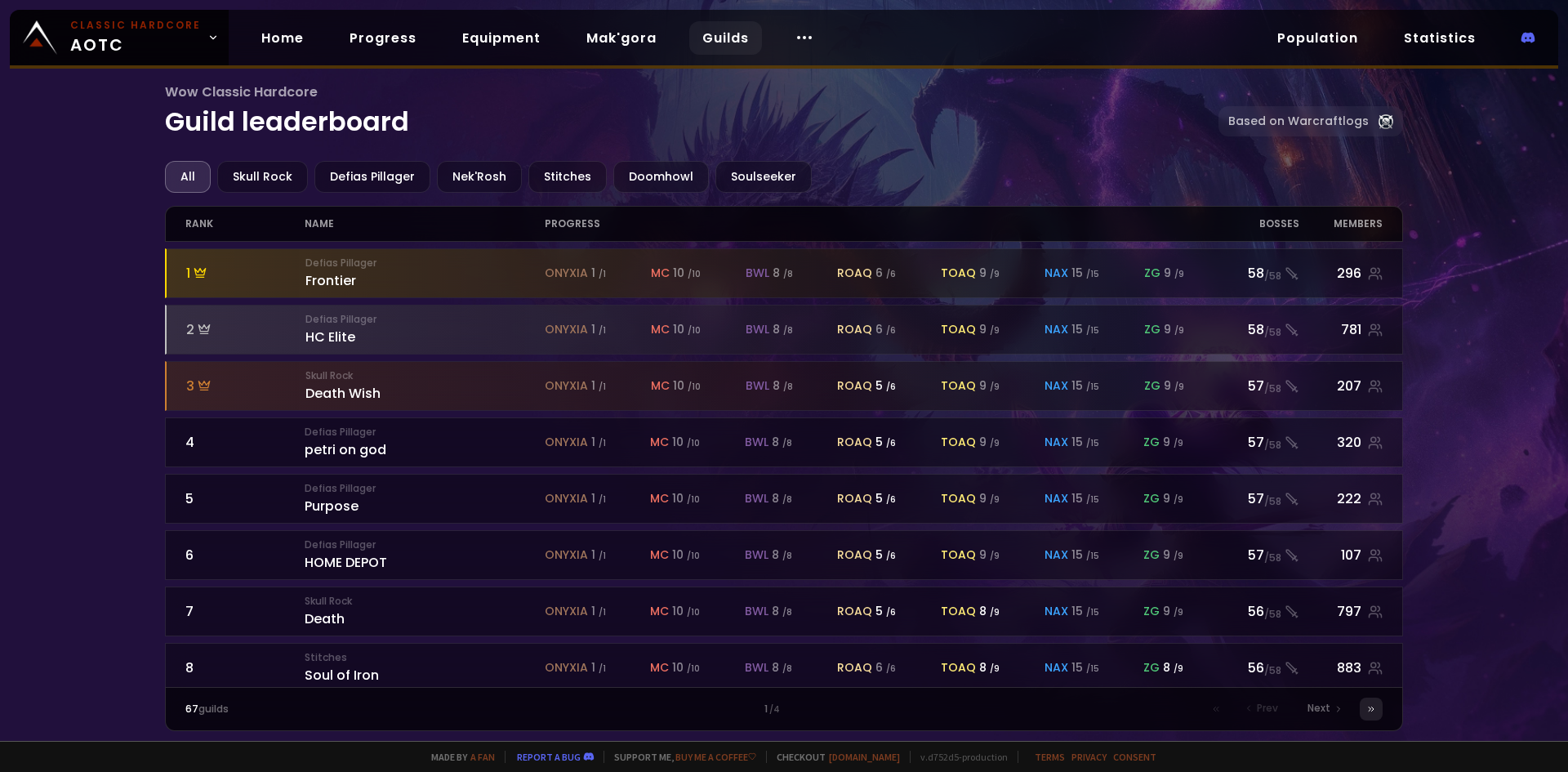
click at [1365, 715] on div at bounding box center [1371, 708] width 23 height 23
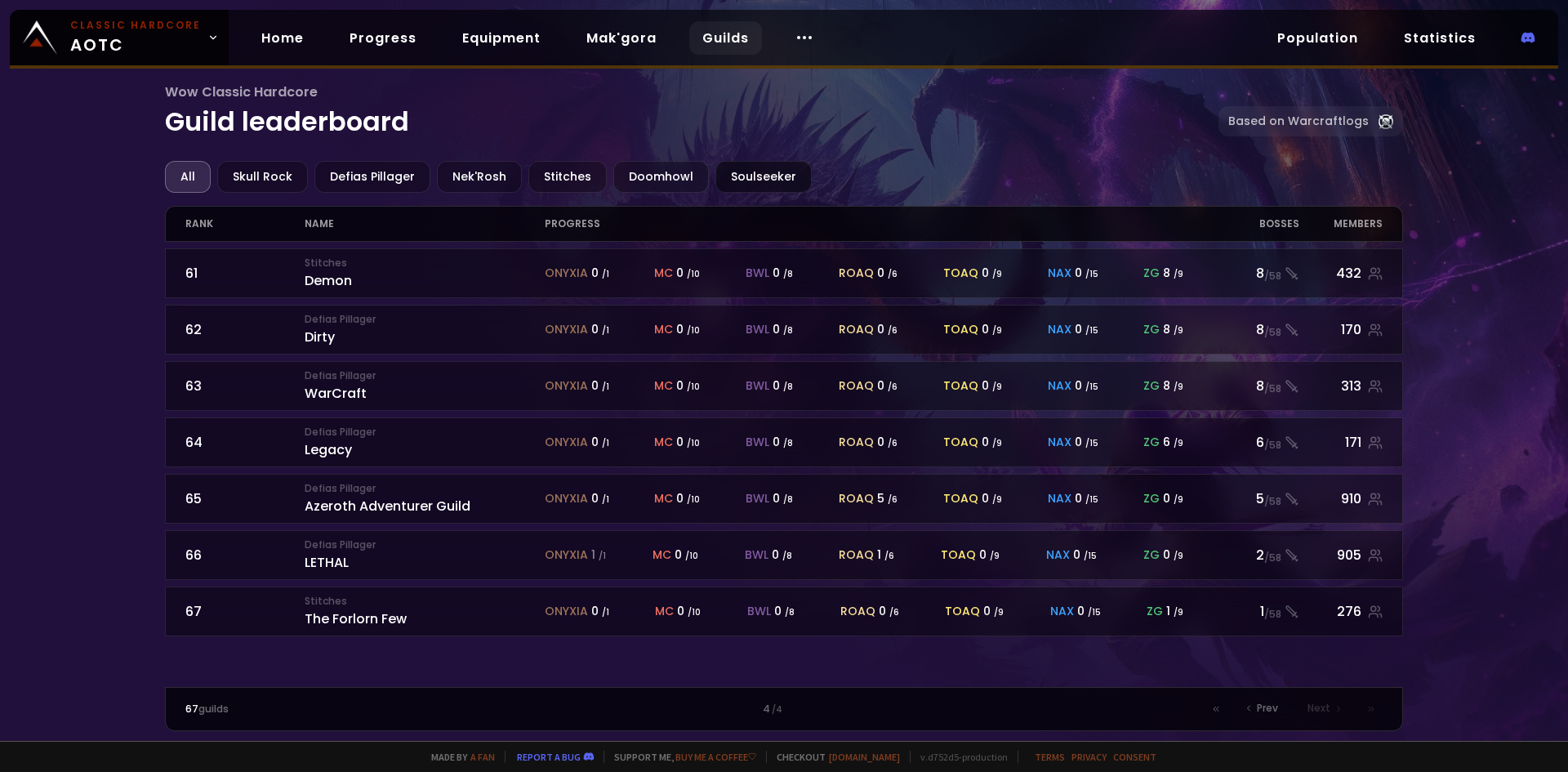
click at [733, 183] on div "Soulseeker" at bounding box center [764, 176] width 97 height 32
